Goal: Answer question/provide support

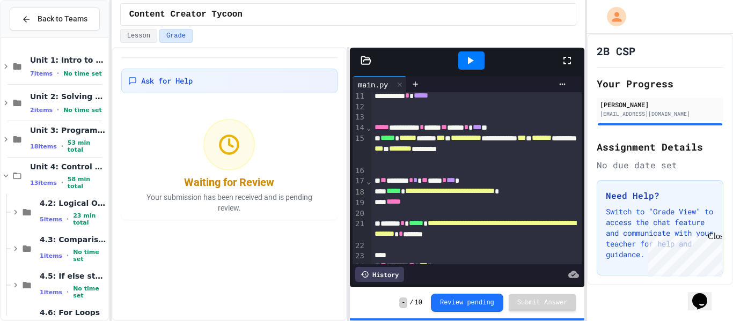
scroll to position [142, 0]
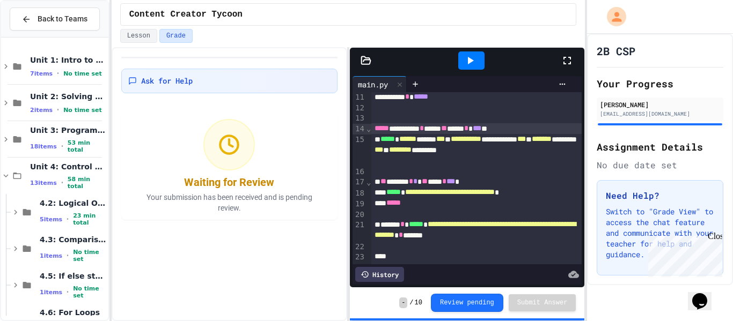
click at [511, 130] on div "***** ********* * **** ** **** * *** *" at bounding box center [476, 128] width 211 height 11
click at [474, 65] on icon at bounding box center [469, 60] width 13 height 13
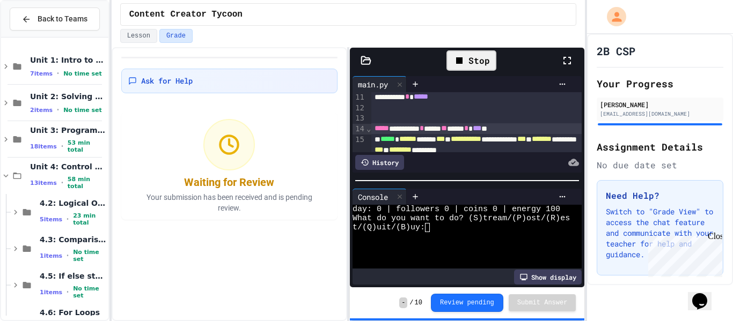
click at [470, 232] on div at bounding box center [460, 236] width 217 height 9
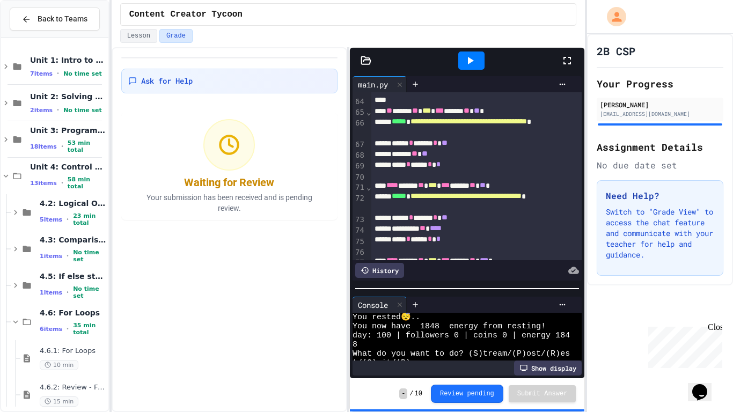
scroll to position [5124, 0]
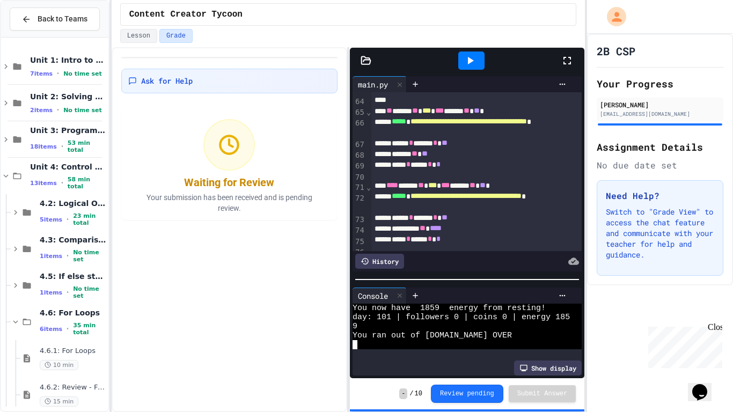
click at [460, 284] on div at bounding box center [467, 279] width 234 height 11
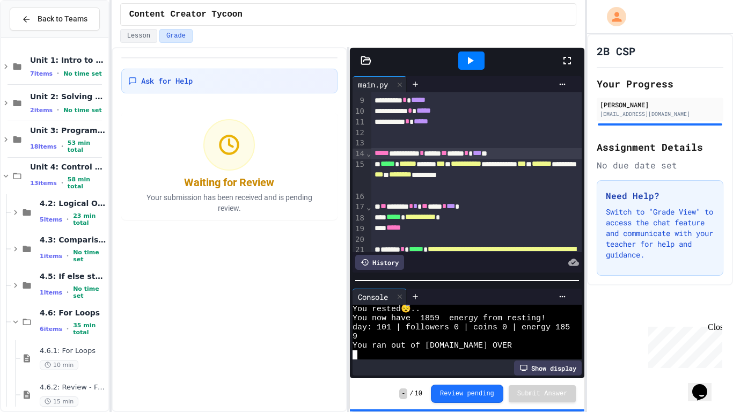
scroll to position [117, 0]
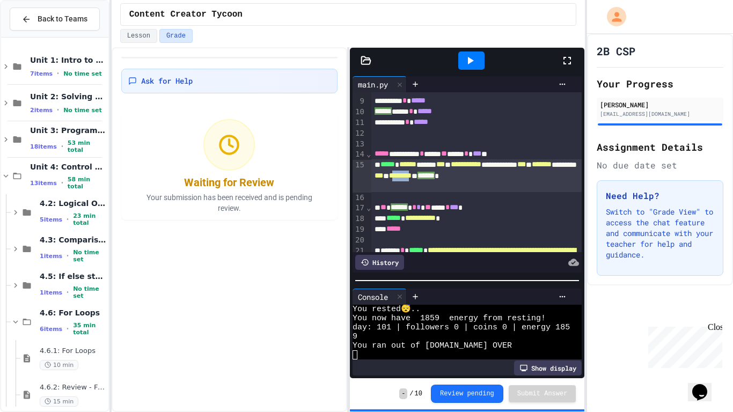
drag, startPoint x: 536, startPoint y: 175, endPoint x: 562, endPoint y: 179, distance: 25.6
click at [411, 179] on span "********" at bounding box center [400, 176] width 23 height 8
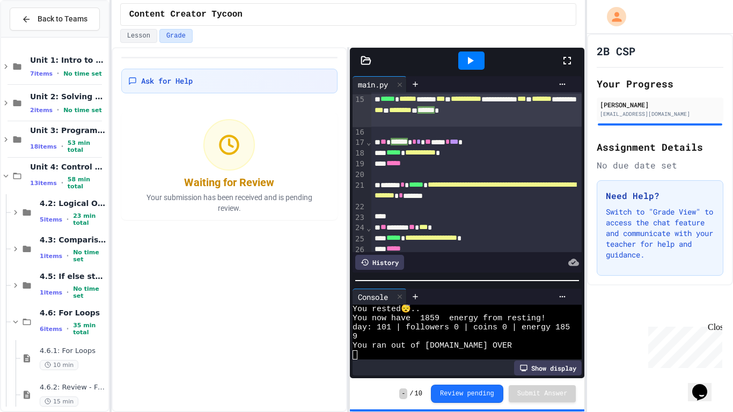
scroll to position [181, 0]
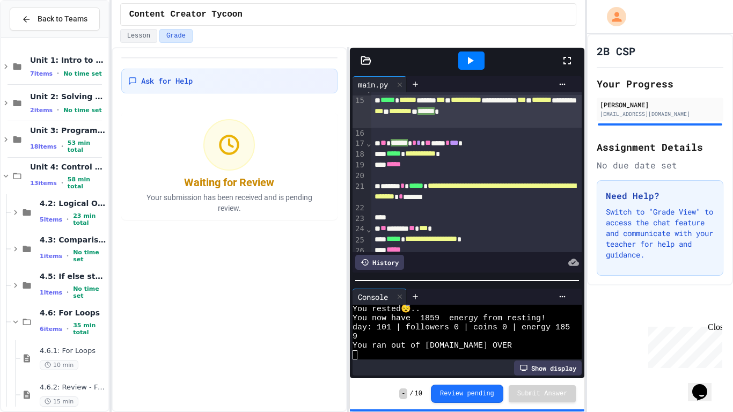
click at [429, 153] on span "**********" at bounding box center [420, 154] width 31 height 8
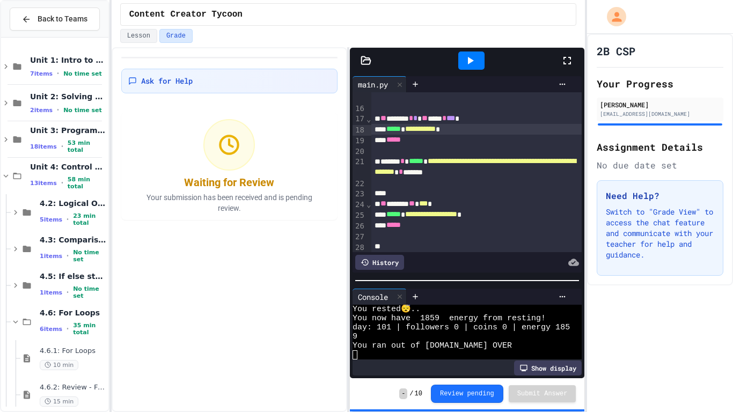
scroll to position [201, 0]
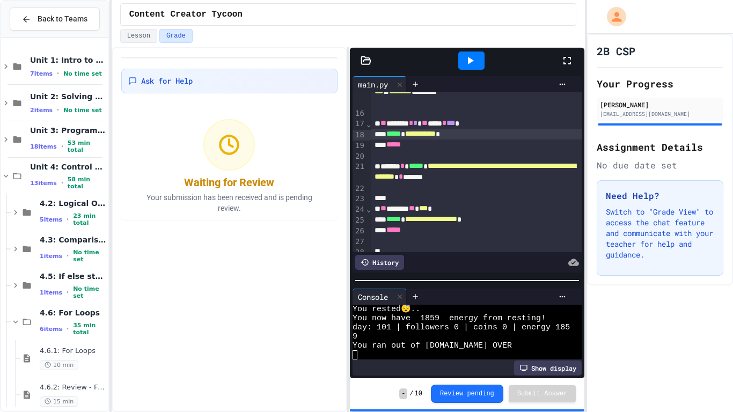
click at [466, 63] on icon at bounding box center [469, 60] width 13 height 13
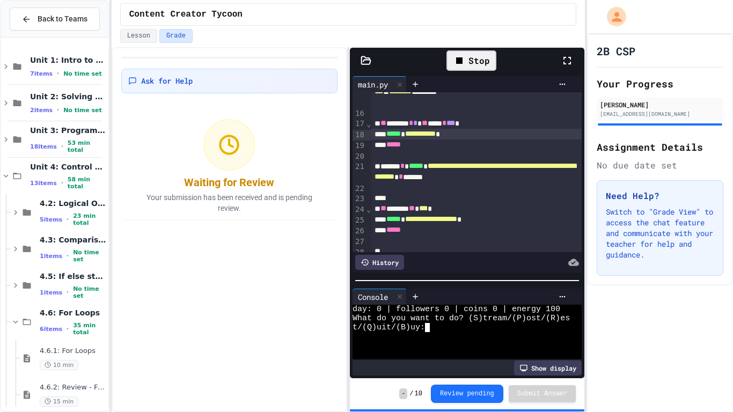
click at [511, 321] on div at bounding box center [460, 336] width 217 height 9
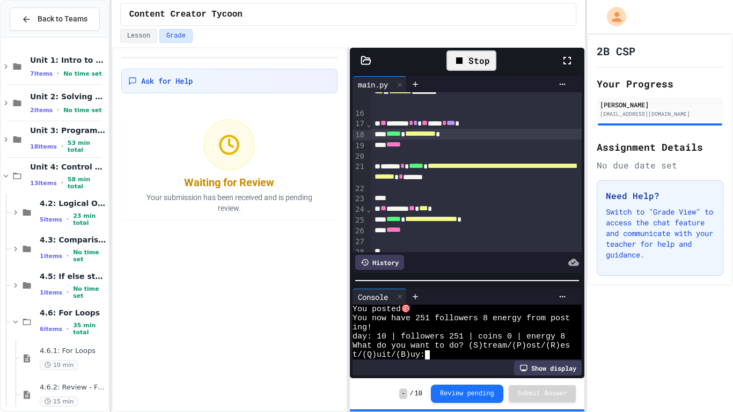
scroll to position [629, 0]
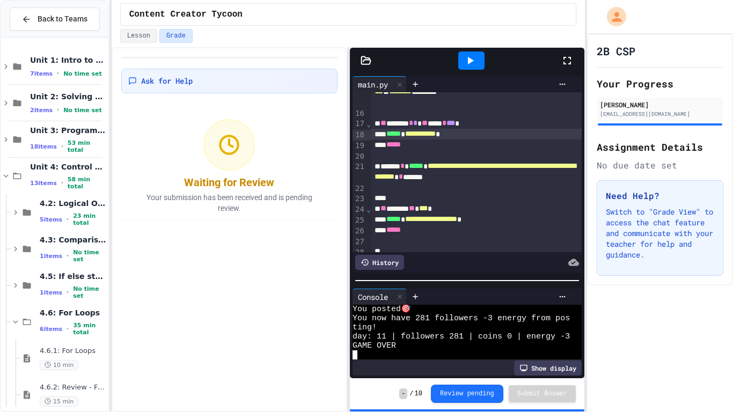
click at [417, 126] on span "*" at bounding box center [415, 123] width 4 height 8
click at [471, 123] on div "** ****** * * ** **** * *** *" at bounding box center [476, 123] width 211 height 11
click at [482, 124] on div "** ****** * * ** **** * *** *" at bounding box center [476, 123] width 211 height 11
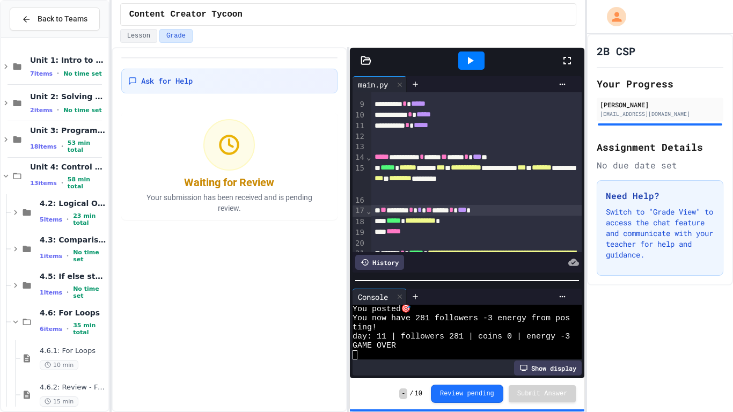
scroll to position [113, 0]
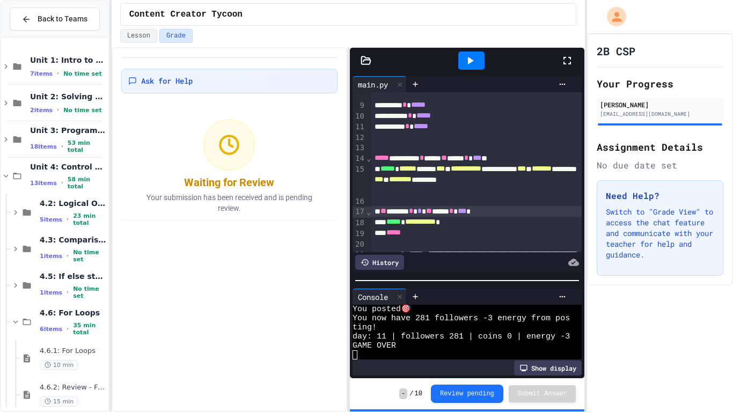
click at [469, 60] on icon at bounding box center [471, 61] width 6 height 8
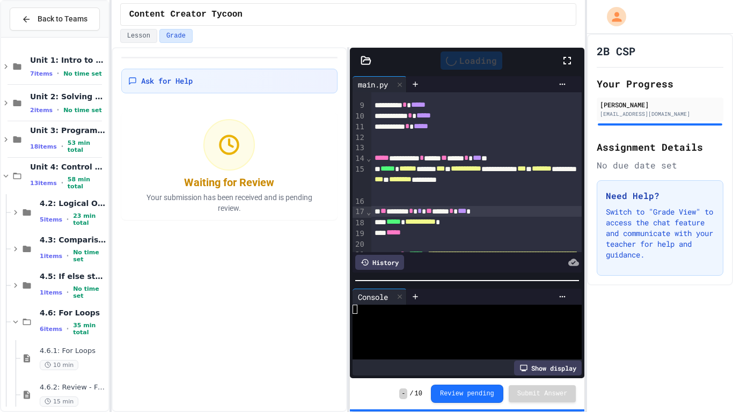
scroll to position [0, 0]
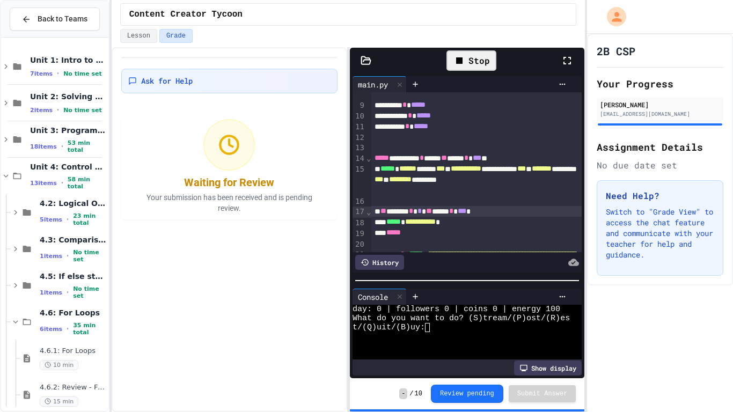
click at [471, 321] on div at bounding box center [460, 336] width 217 height 9
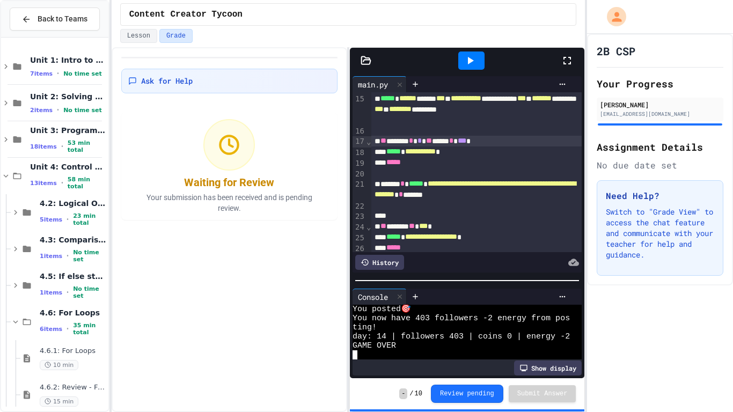
scroll to position [181, 0]
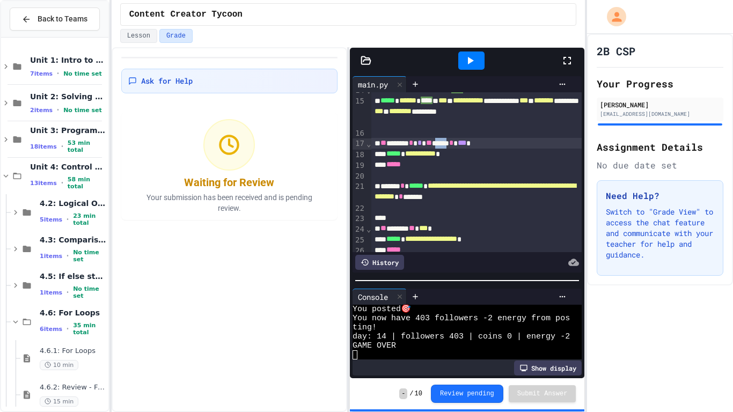
drag, startPoint x: 456, startPoint y: 143, endPoint x: 472, endPoint y: 144, distance: 16.1
click at [472, 144] on div "** ****** * * ** **** * *** *" at bounding box center [476, 143] width 211 height 11
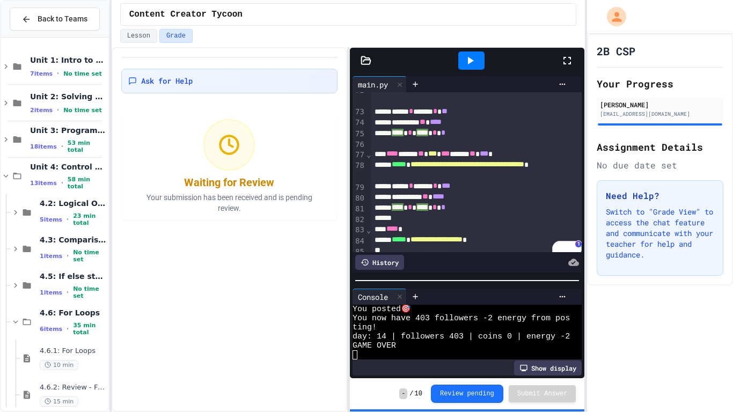
scroll to position [894, 0]
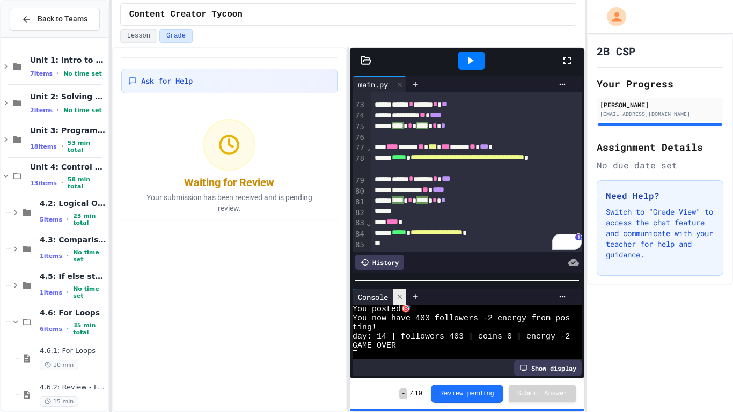
click at [395, 294] on div at bounding box center [399, 297] width 13 height 16
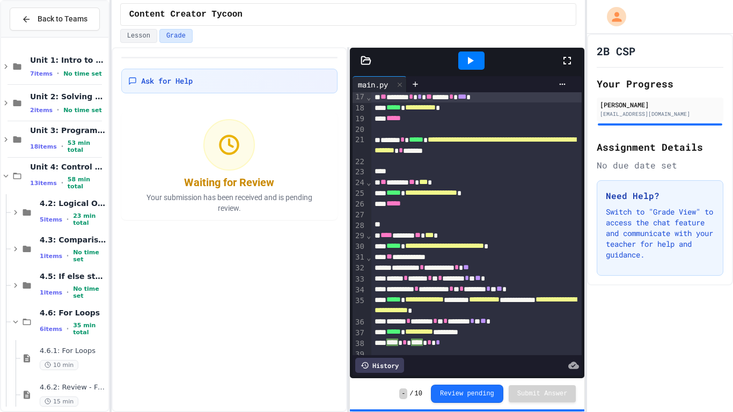
scroll to position [224, 0]
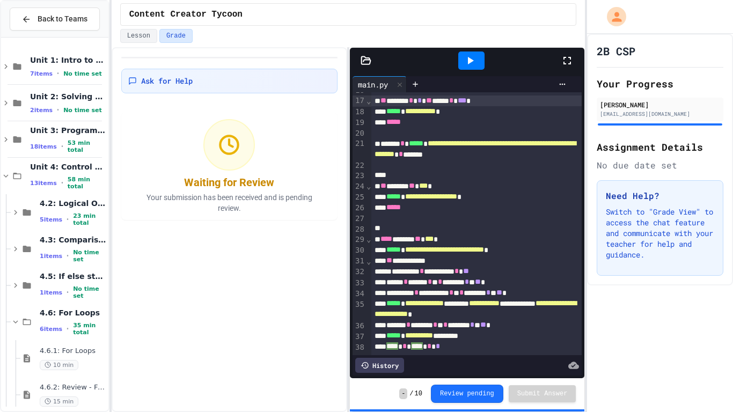
click at [467, 67] on div at bounding box center [471, 60] width 26 height 18
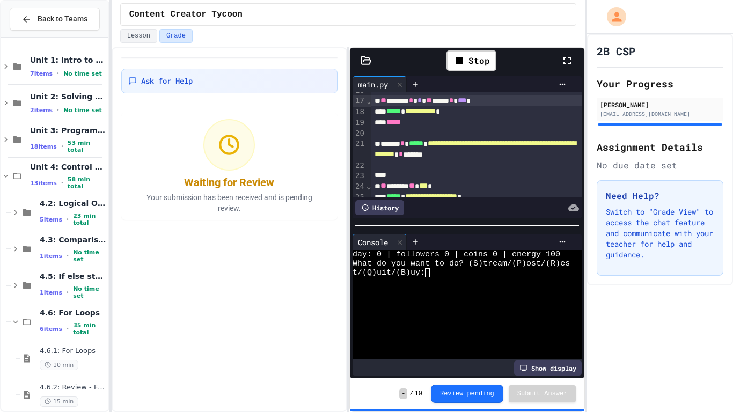
click at [452, 278] on div at bounding box center [460, 281] width 217 height 9
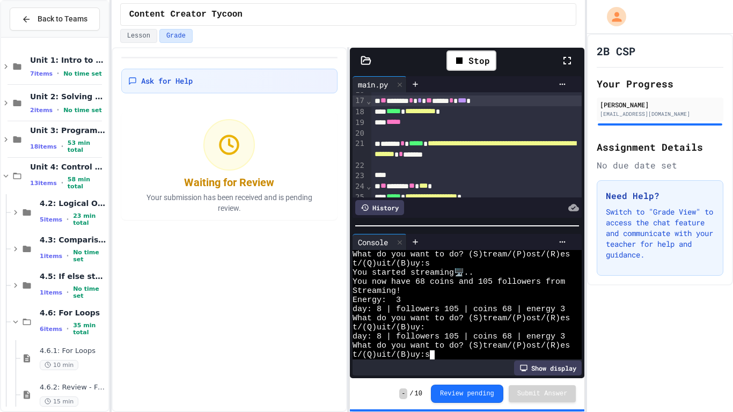
scroll to position [620, 0]
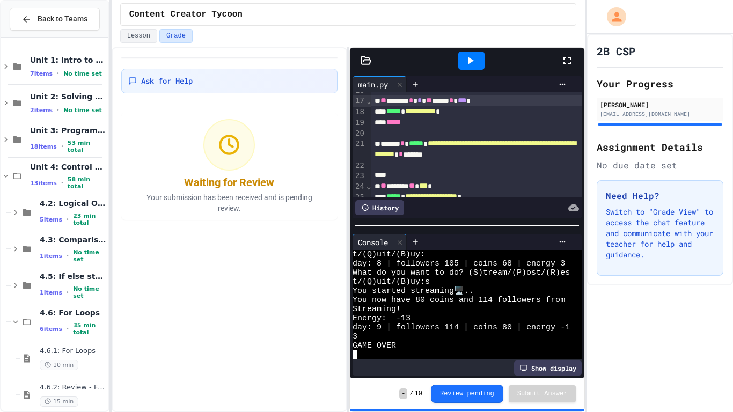
click at [477, 59] on div at bounding box center [471, 60] width 26 height 18
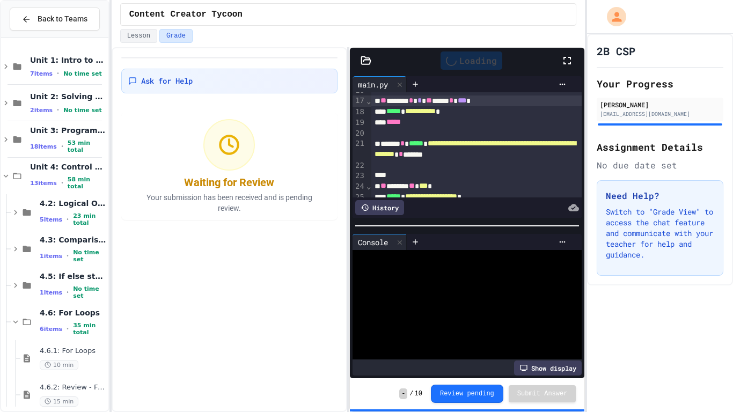
scroll to position [0, 0]
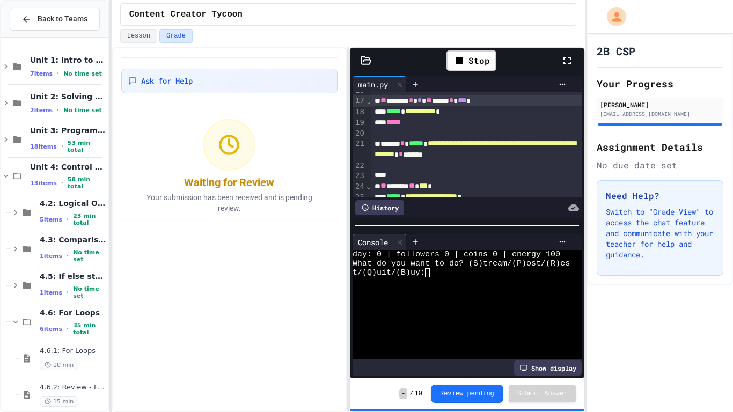
click at [501, 296] on div at bounding box center [460, 300] width 217 height 9
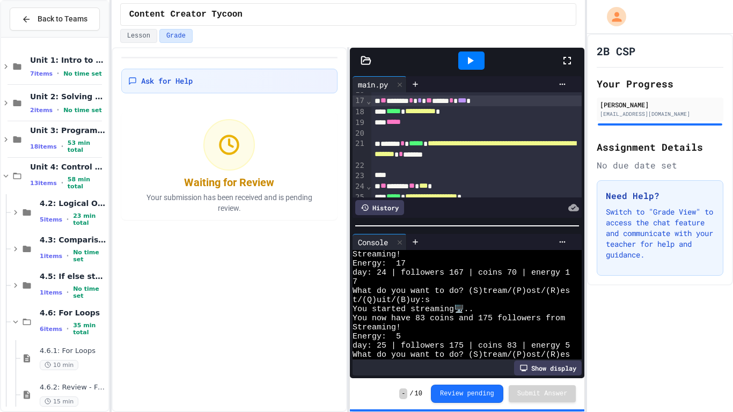
scroll to position [1559, 0]
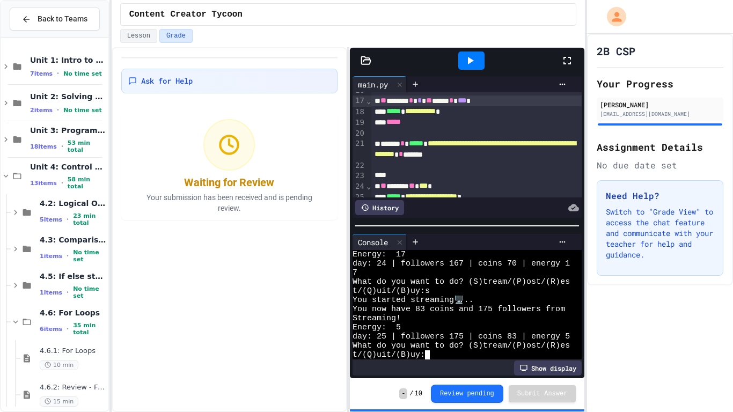
click at [481, 321] on div "Show display" at bounding box center [466, 367] width 229 height 15
click at [479, 321] on div "t/(Q)uit/(B)uy:" at bounding box center [460, 354] width 217 height 9
click at [471, 60] on icon at bounding box center [471, 61] width 6 height 8
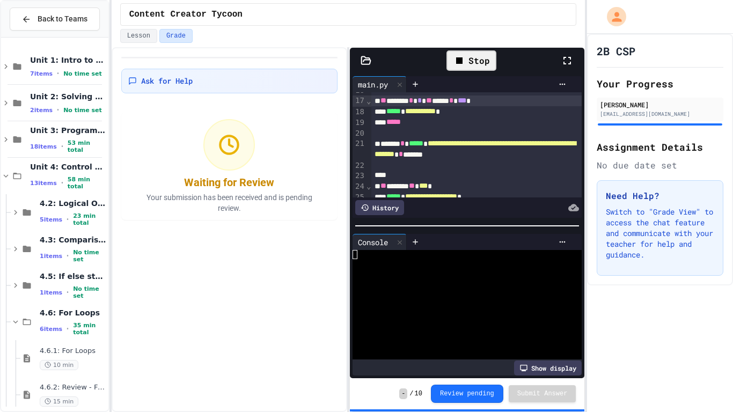
scroll to position [0, 0]
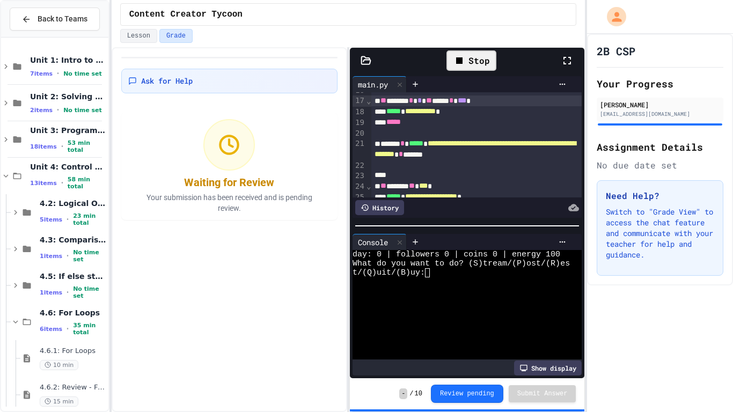
click at [461, 301] on div at bounding box center [460, 300] width 217 height 9
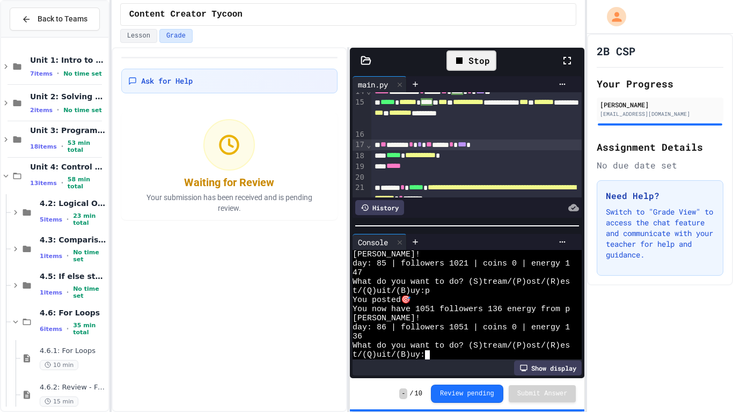
scroll to position [181, 0]
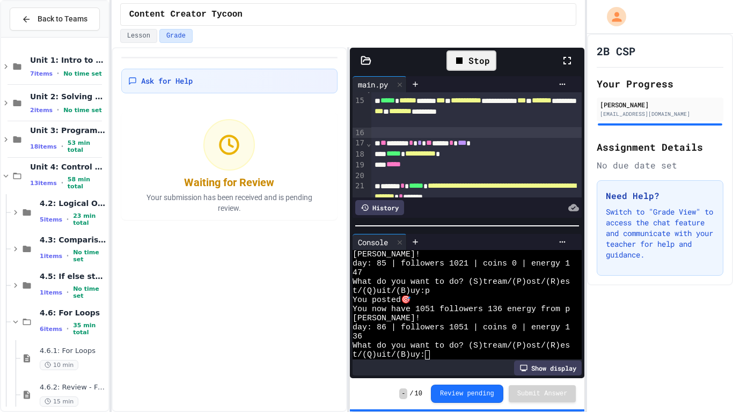
click at [422, 134] on div "To enrich screen reader interactions, please activate Accessibility in Grammarl…" at bounding box center [476, 132] width 211 height 11
click at [430, 134] on div "To enrich screen reader interactions, please activate Accessibility in Grammarl…" at bounding box center [476, 132] width 211 height 11
click at [485, 169] on div "*****" at bounding box center [476, 164] width 211 height 11
click at [489, 173] on div "To enrich screen reader interactions, please activate Accessibility in Grammarl…" at bounding box center [476, 175] width 211 height 11
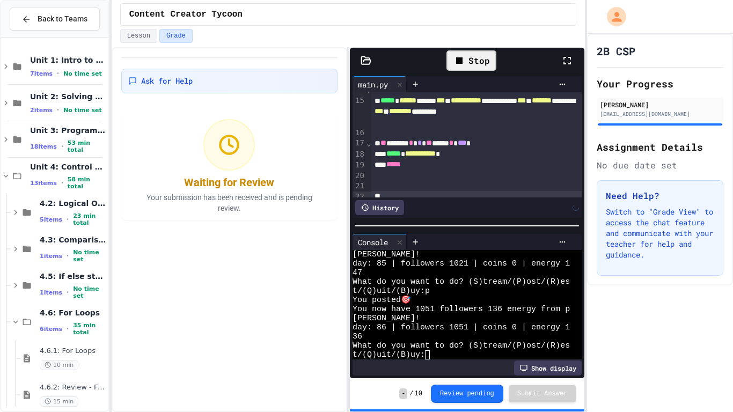
scroll to position [198, 0]
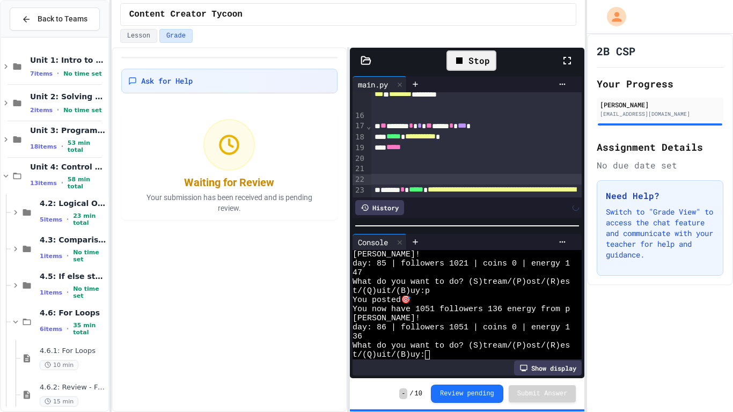
click at [437, 168] on div "To enrich screen reader interactions, please activate Accessibility in Grammarl…" at bounding box center [476, 169] width 211 height 11
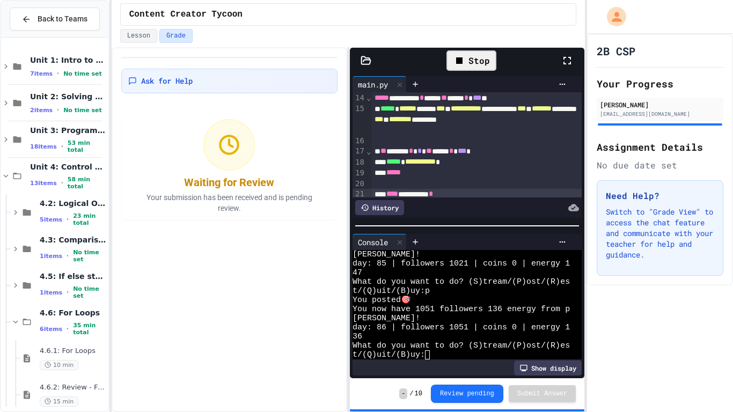
scroll to position [175, 0]
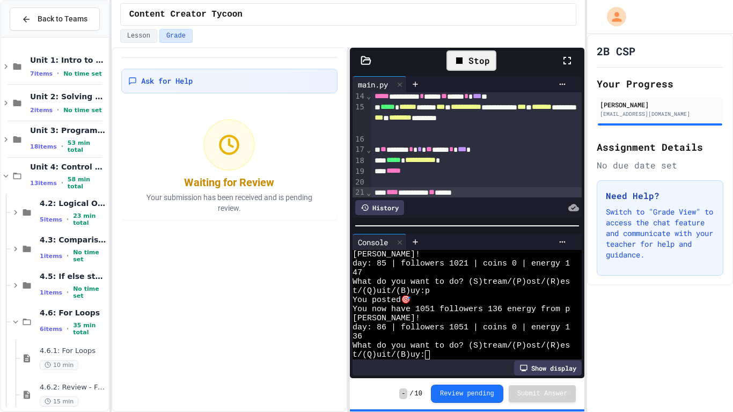
click at [392, 192] on span "****" at bounding box center [392, 192] width 12 height 8
click at [494, 195] on div "**** ********* ** *****" at bounding box center [476, 192] width 211 height 11
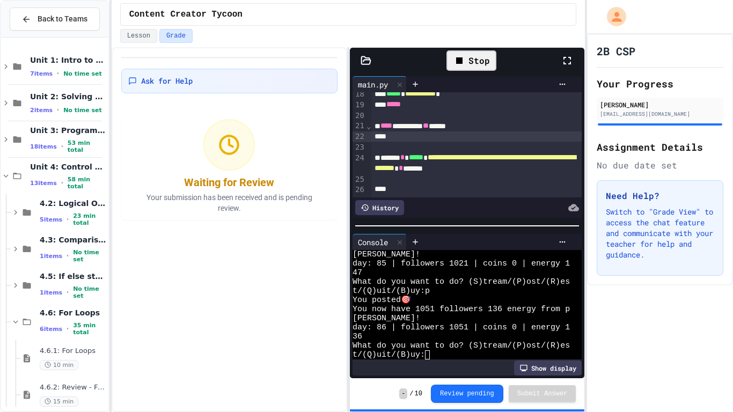
scroll to position [238, 0]
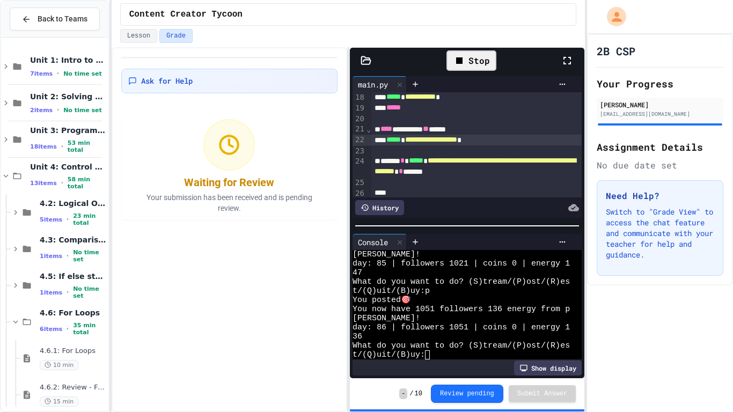
click at [478, 61] on div "Stop" at bounding box center [471, 60] width 50 height 20
click at [473, 57] on icon at bounding box center [469, 60] width 13 height 13
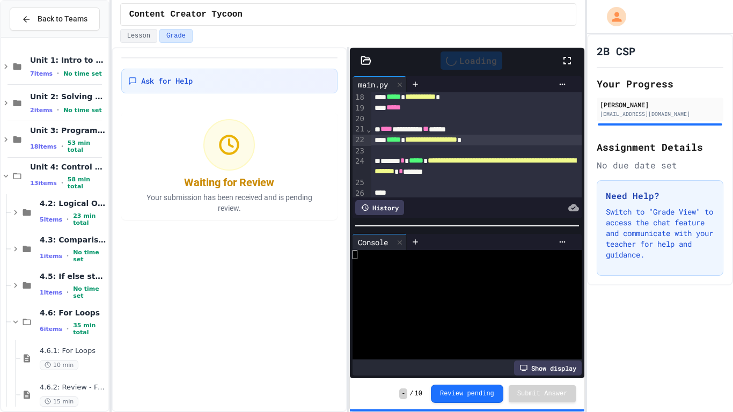
scroll to position [0, 0]
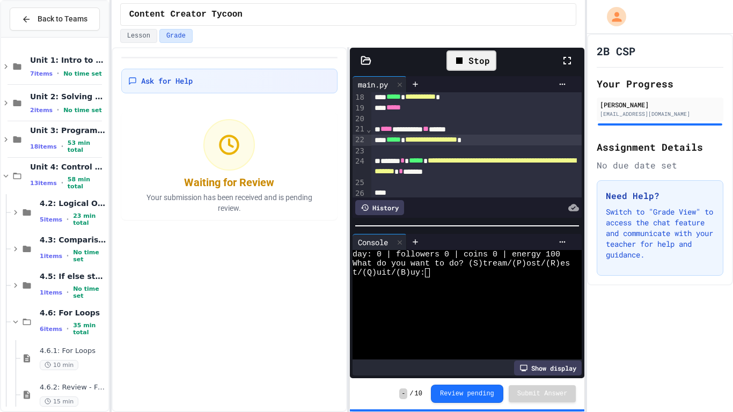
click at [468, 283] on div at bounding box center [460, 281] width 217 height 9
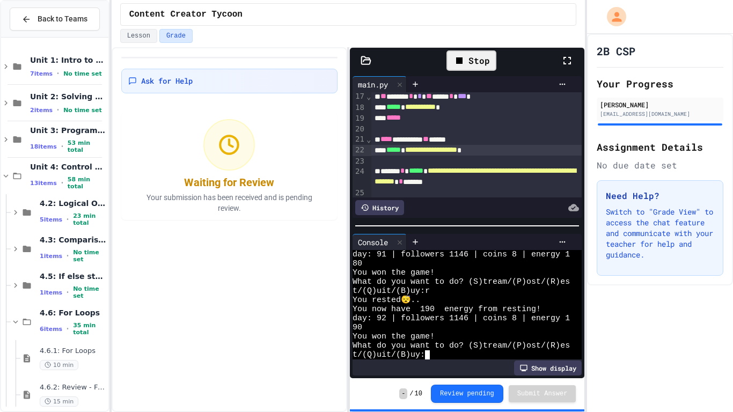
scroll to position [228, 0]
click at [554, 154] on div "**********" at bounding box center [476, 149] width 211 height 11
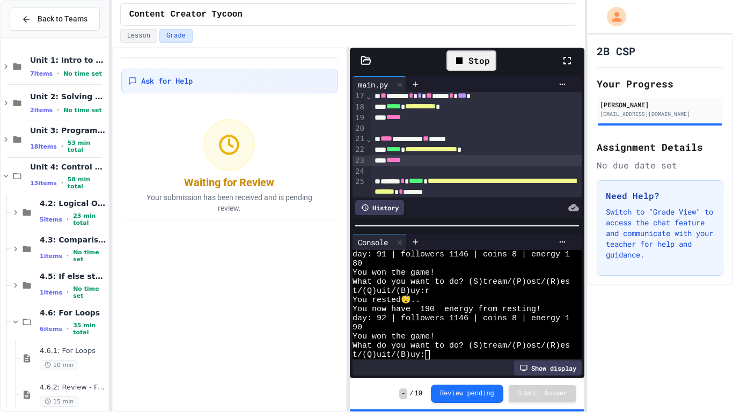
click at [473, 52] on div "Stop" at bounding box center [471, 60] width 50 height 20
click at [473, 52] on div at bounding box center [471, 60] width 26 height 18
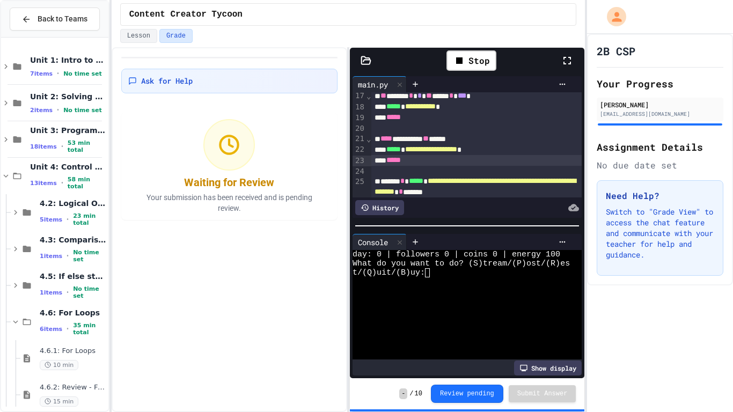
click at [469, 289] on div at bounding box center [460, 290] width 217 height 9
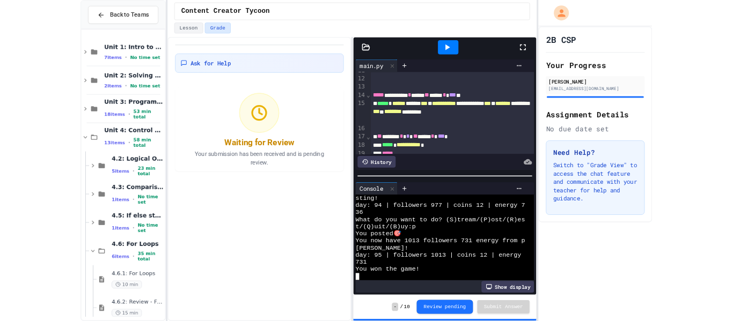
scroll to position [147, 0]
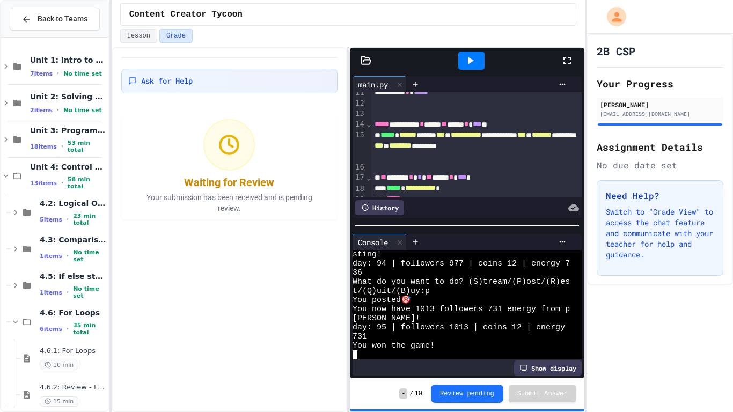
click at [533, 125] on div "***** ********* * **** ** **** * *** *" at bounding box center [476, 124] width 211 height 11
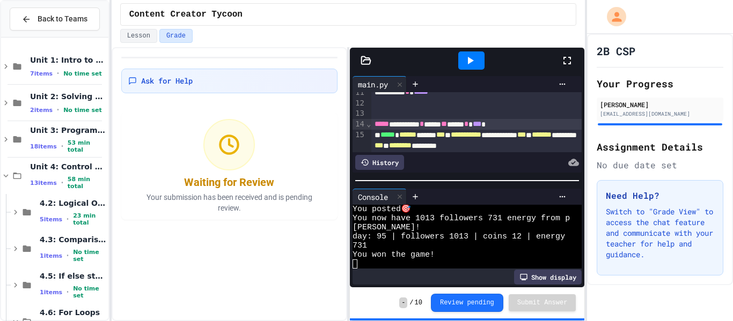
scroll to position [5489, 0]
